Goal: Information Seeking & Learning: Learn about a topic

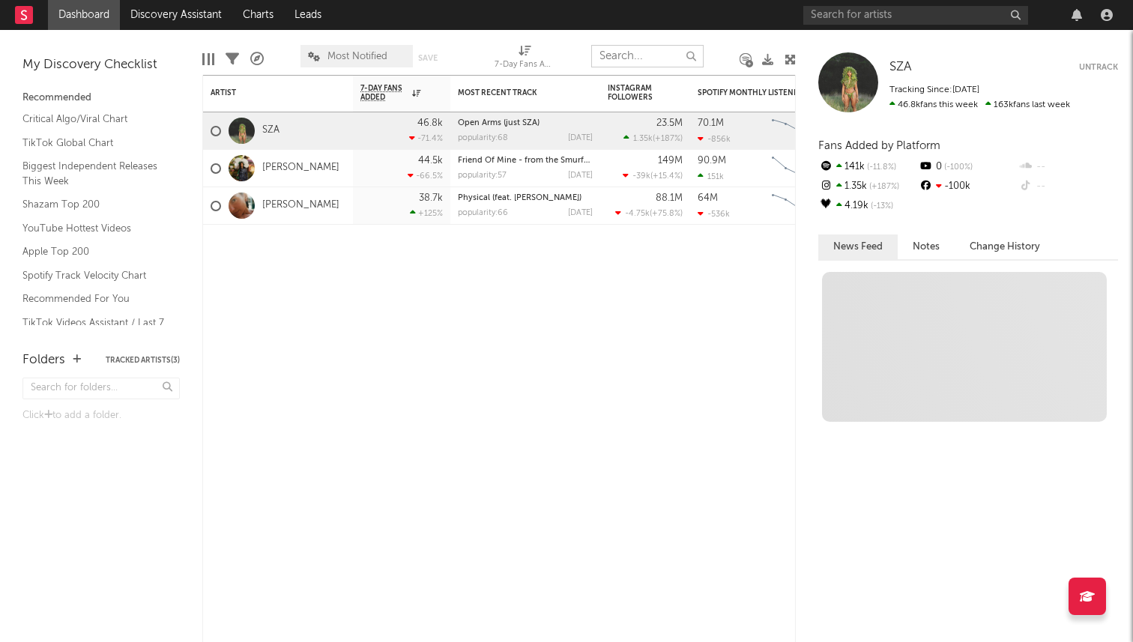
click at [654, 52] on input "text" at bounding box center [647, 56] width 112 height 22
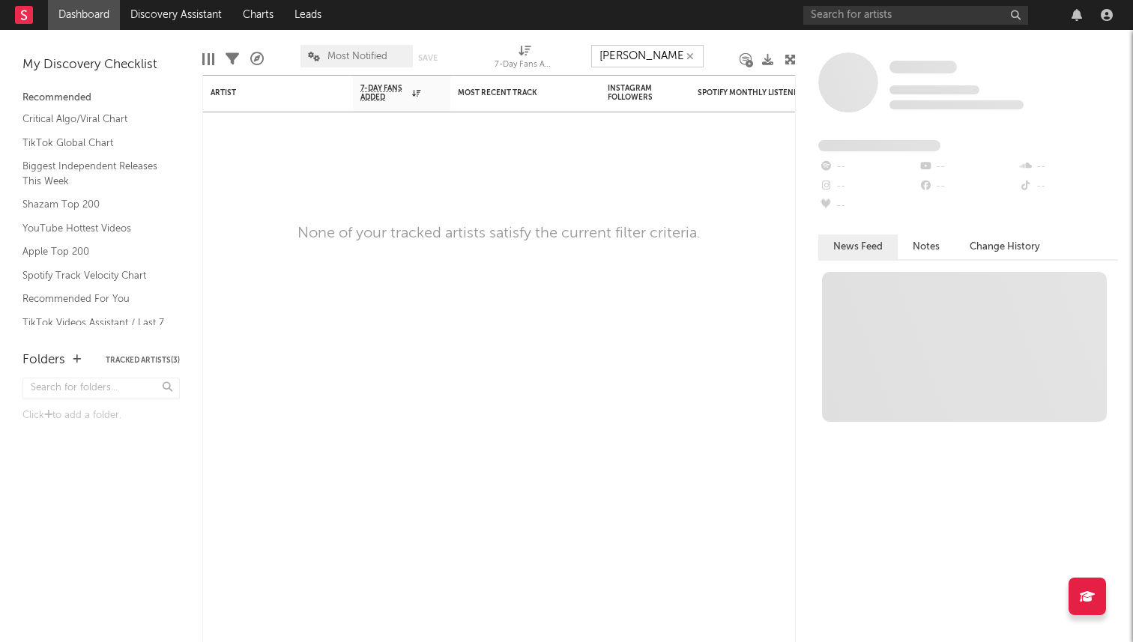
type input "[PERSON_NAME]"
click at [836, 19] on input "text" at bounding box center [915, 15] width 225 height 19
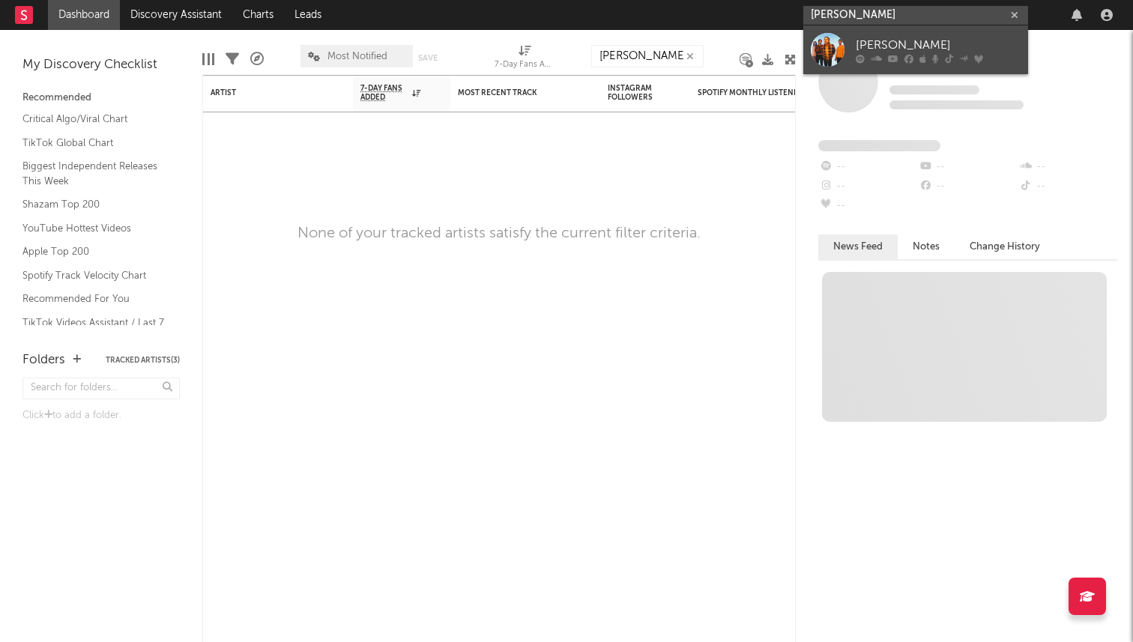
type input "[PERSON_NAME]"
click at [869, 45] on div "[PERSON_NAME]" at bounding box center [938, 45] width 165 height 18
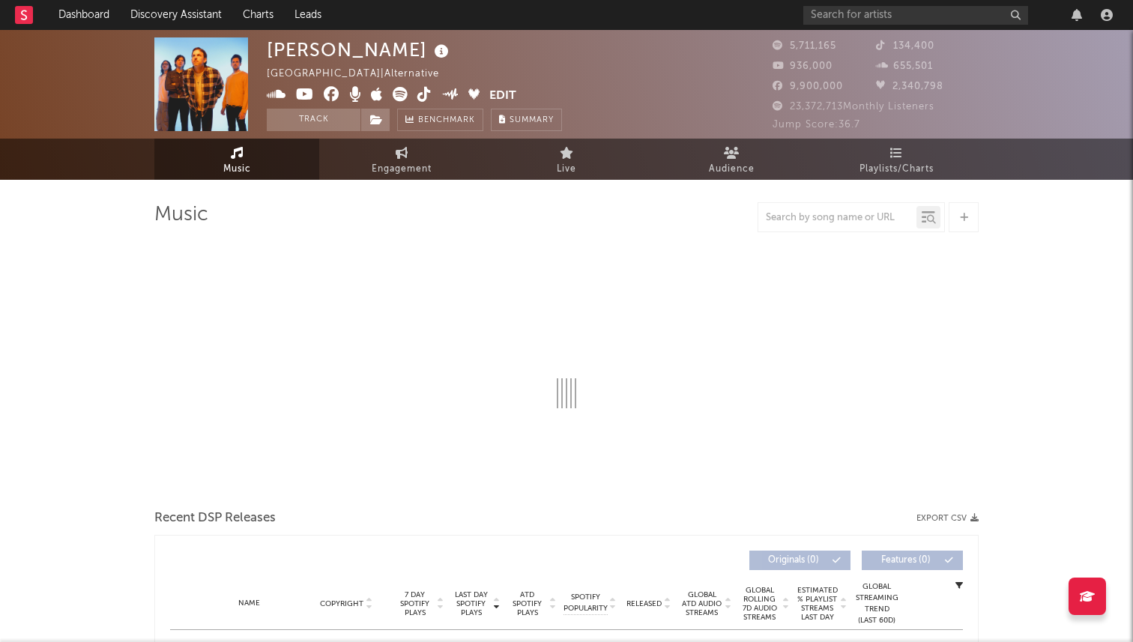
click at [812, 211] on div at bounding box center [837, 217] width 158 height 19
select select "6m"
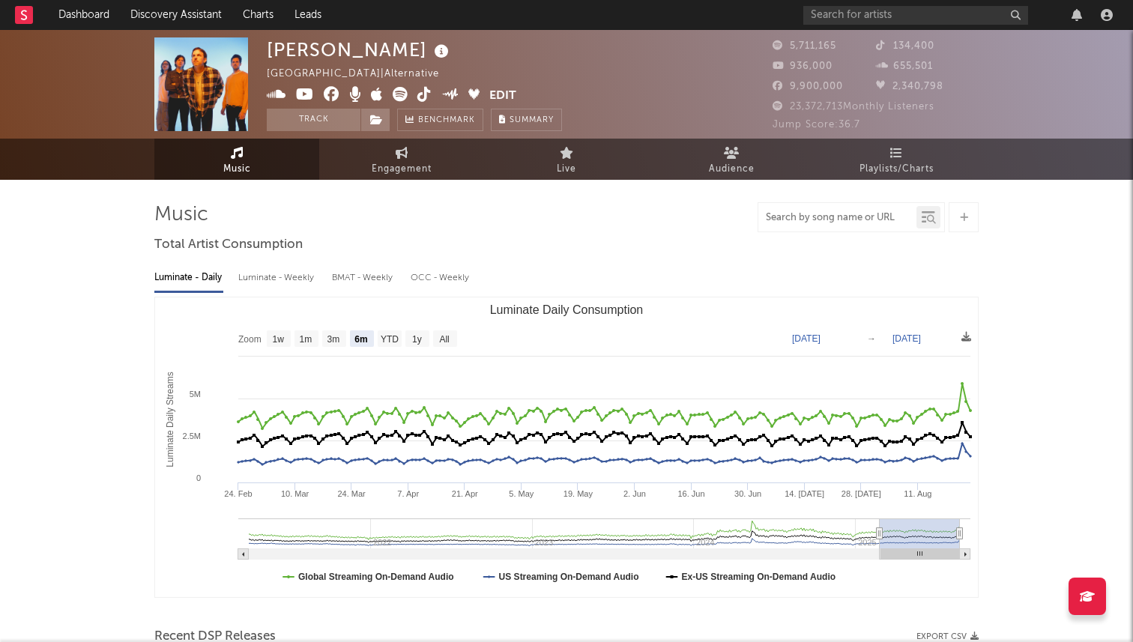
click at [818, 218] on input "text" at bounding box center [837, 218] width 158 height 12
paste input "7541497808374352653"
type input "7541497808374352653"
click at [829, 12] on input "text" at bounding box center [915, 15] width 225 height 19
click at [774, 225] on div at bounding box center [837, 217] width 158 height 19
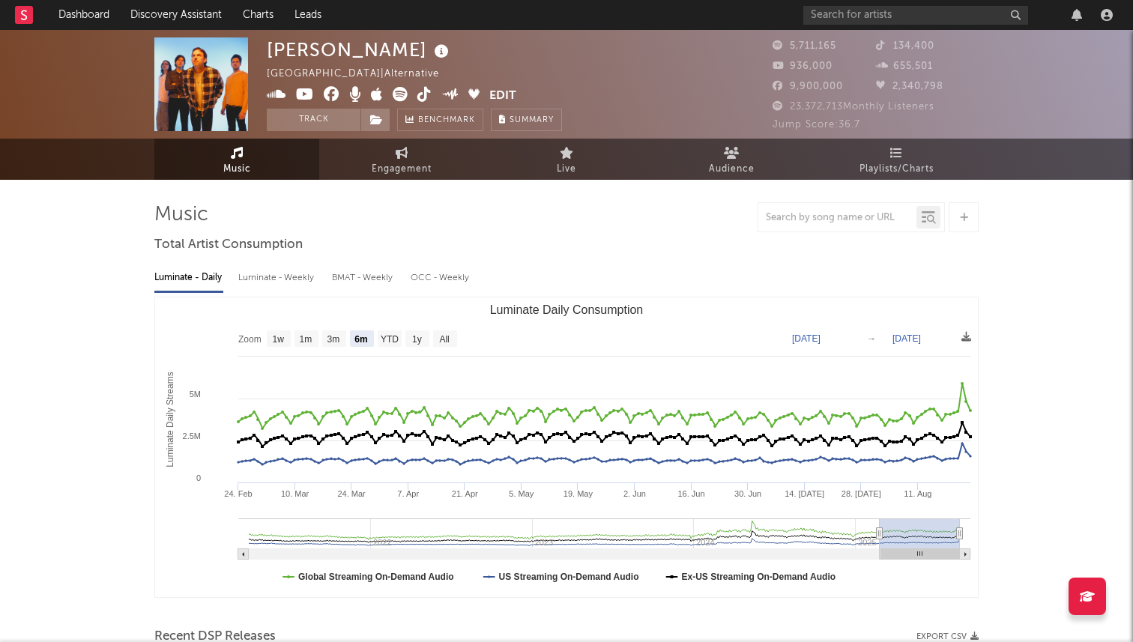
click at [783, 225] on div at bounding box center [837, 217] width 158 height 19
click at [793, 223] on div at bounding box center [837, 217] width 158 height 19
paste input "We’re Onto Something"
type input "We’re Onto Something"
